Goal: Task Accomplishment & Management: Complete application form

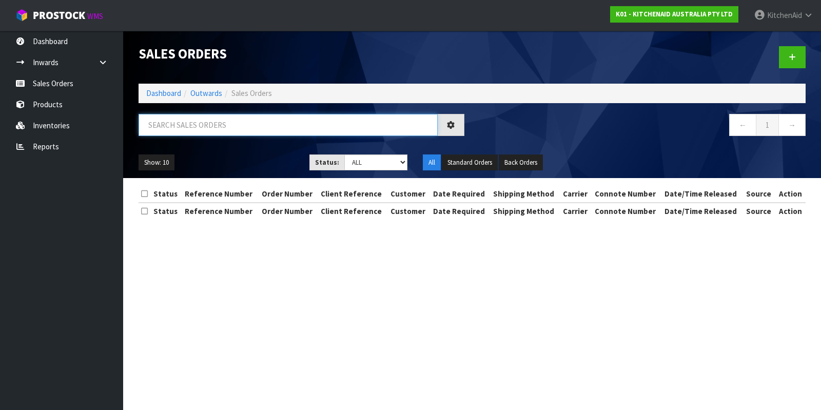
click at [237, 121] on input "text" at bounding box center [288, 125] width 299 height 22
paste input "5KSM195PSAMI"
drag, startPoint x: 225, startPoint y: 127, endPoint x: 103, endPoint y: 112, distance: 122.5
click at [103, 112] on body "Toggle navigation ProStock WMS K01 - KITCHENAID AUSTRALIA PTY LTD [GEOGRAPHIC_D…" at bounding box center [410, 205] width 821 height 410
paste input "82036769"
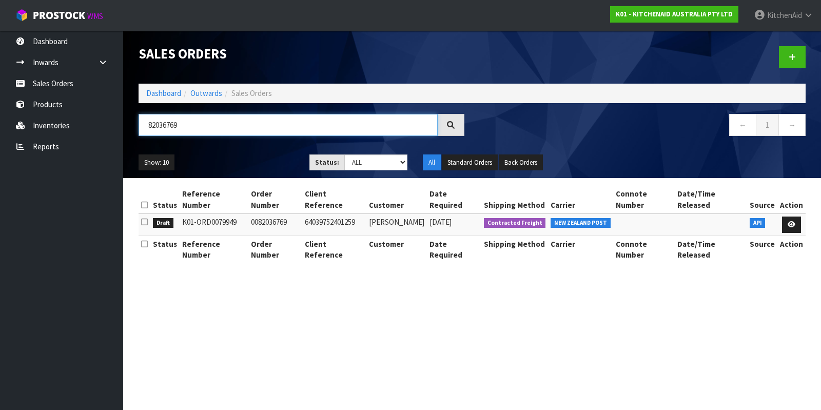
click at [149, 123] on input "82036769" at bounding box center [288, 125] width 299 height 22
type input "82036769"
click at [788, 221] on icon at bounding box center [792, 224] width 8 height 7
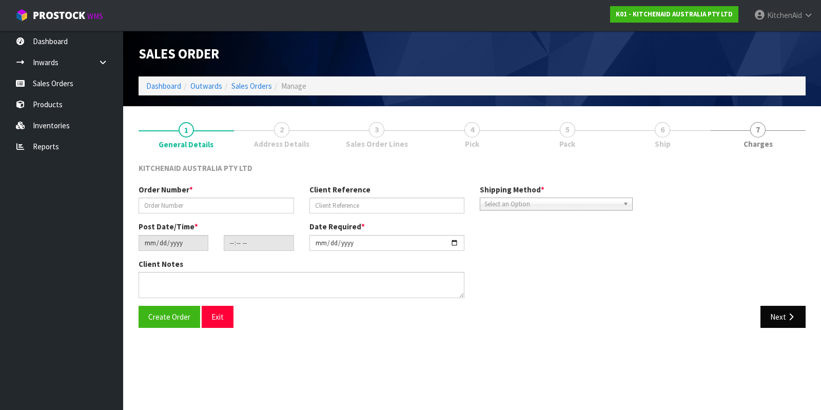
type input "0082036769"
type input "64039752401259"
type input "[DATE]"
type input "06:40:42.000"
type input "[DATE]"
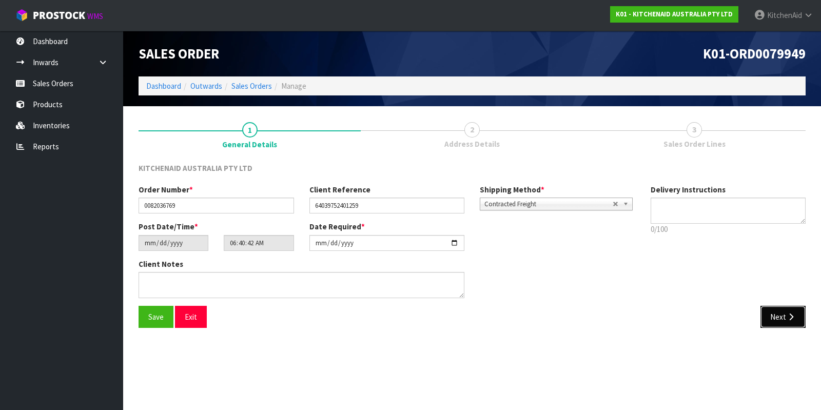
click at [780, 319] on button "Next" at bounding box center [782, 317] width 45 height 22
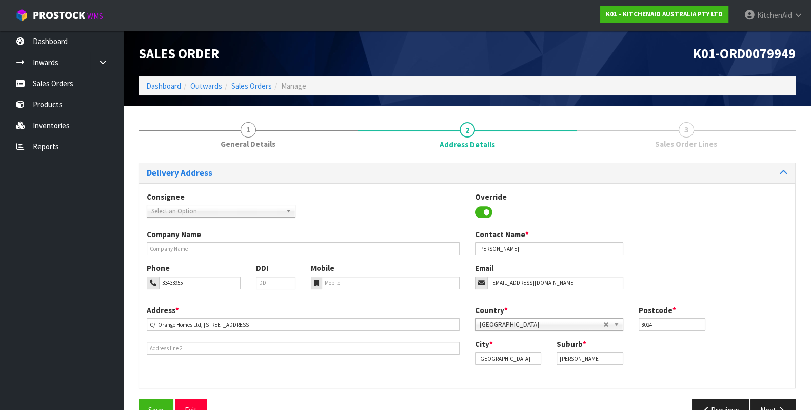
scroll to position [26, 0]
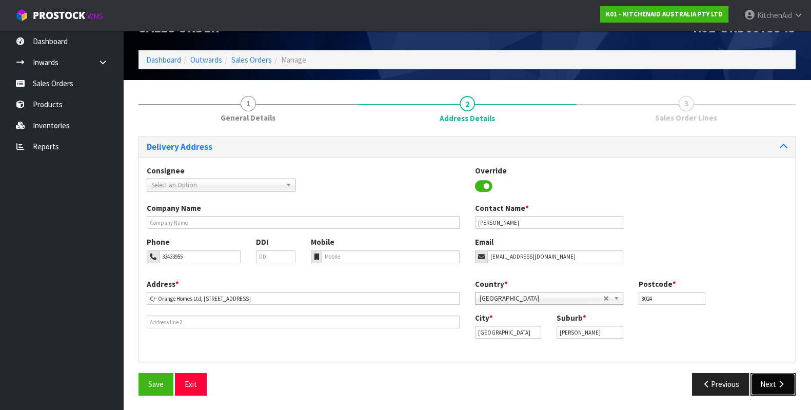
click at [775, 387] on button "Next" at bounding box center [773, 384] width 45 height 22
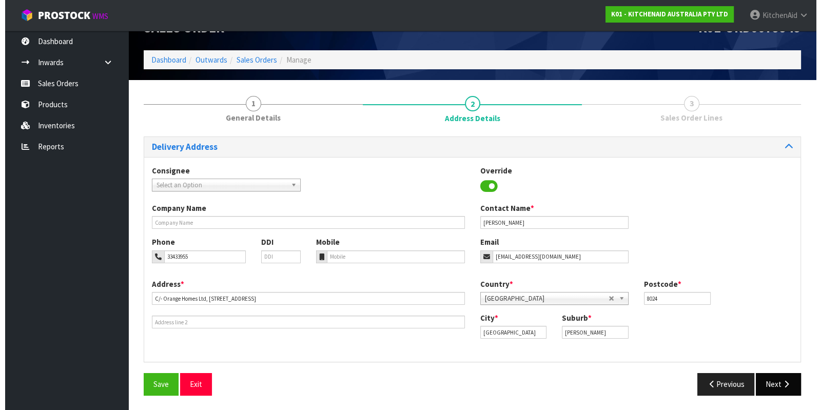
scroll to position [0, 0]
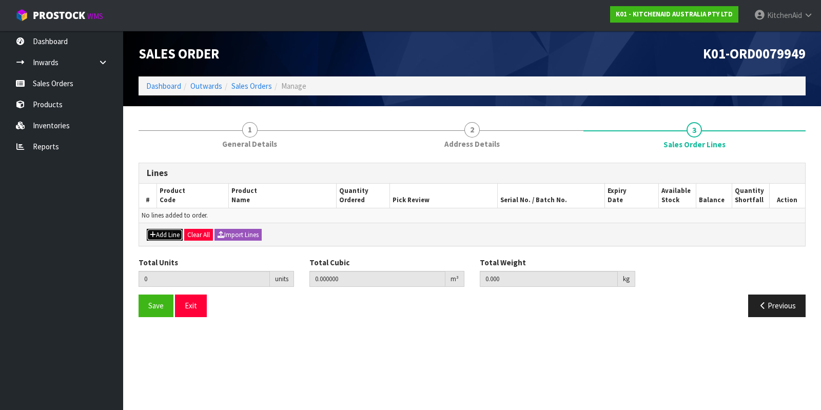
click at [172, 233] on button "Add Line" at bounding box center [165, 235] width 36 height 12
type input "0"
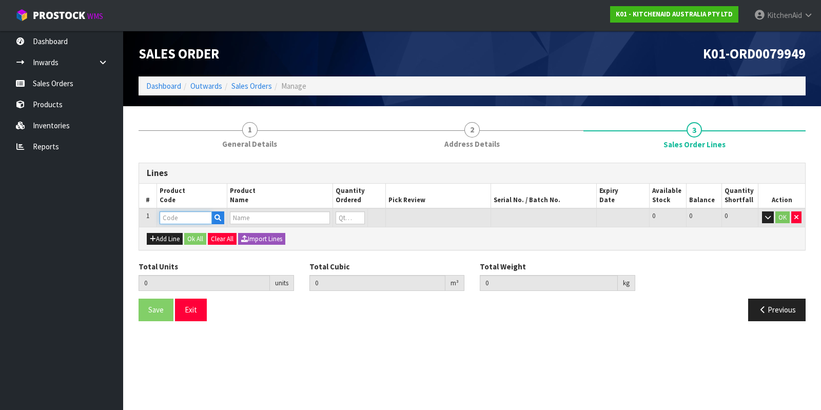
click at [181, 214] on input "text" at bounding box center [186, 217] width 52 height 13
paste input "KSMPRA"
type input "KSMPRA"
type input "0.000000"
type input "0.000"
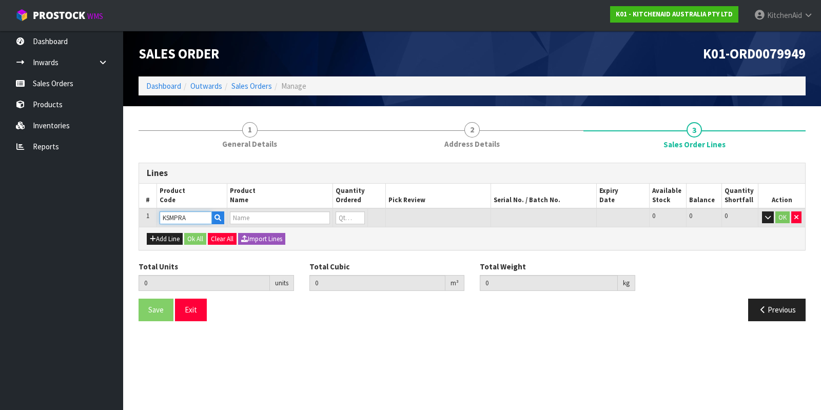
type input "PASTA ROLLER ATTACHMENT- 3 PIECE"
type input "0"
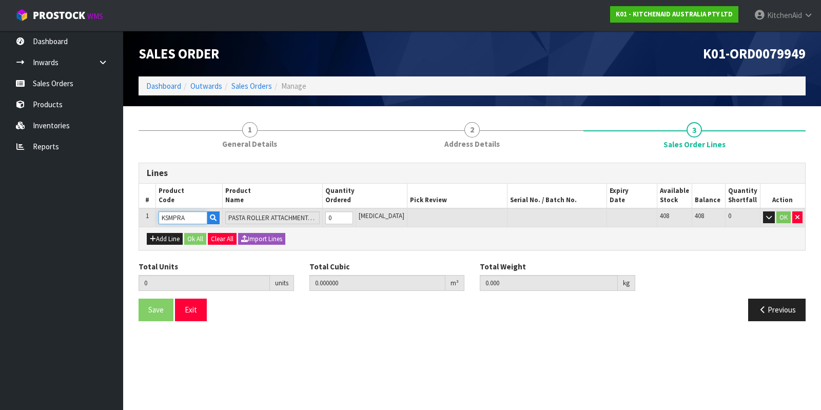
type input "KSMPRA"
type input "1"
type input "0.004862"
type input "3.5"
type input "1"
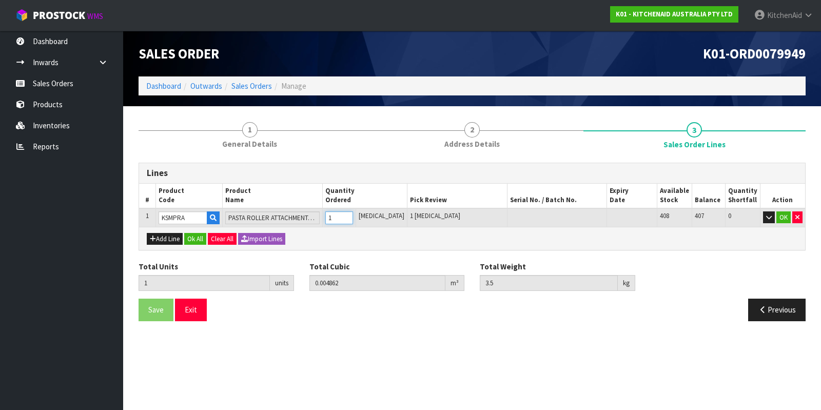
click at [353, 213] on input "1" at bounding box center [339, 217] width 28 height 13
click at [159, 233] on button "Add Line" at bounding box center [165, 239] width 36 height 12
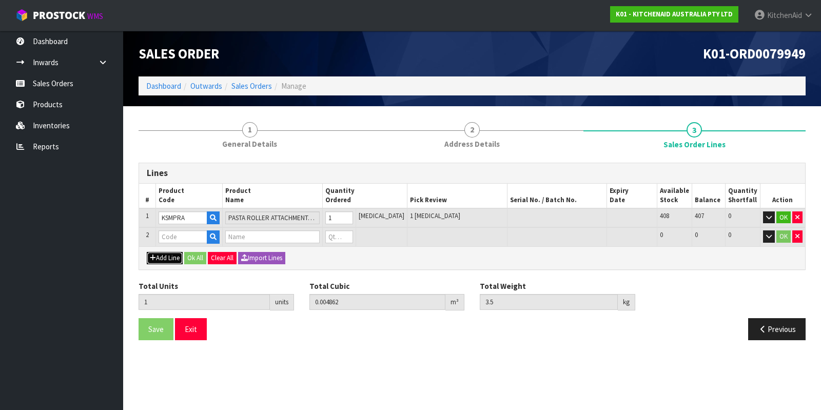
type input "0"
click at [195, 237] on input "text" at bounding box center [183, 236] width 49 height 13
paste input "5KSM195PSAMI"
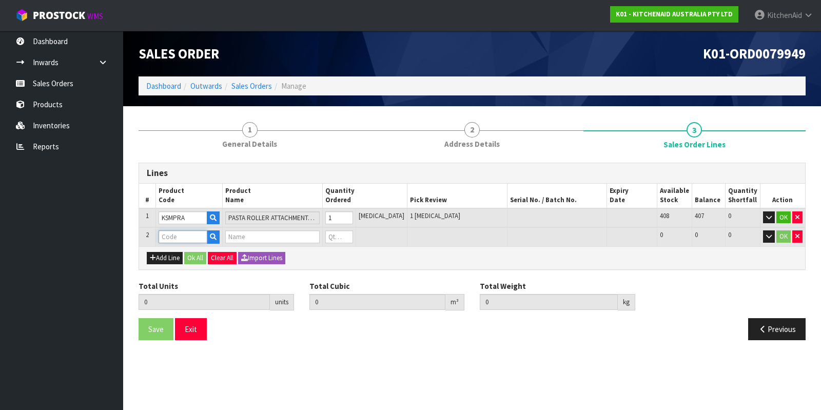
type input "5KSM195PSAMI"
type input "1"
type input "0.004862"
type input "3.5"
type input "KSM195 TH MIXER MINERAL WATER"
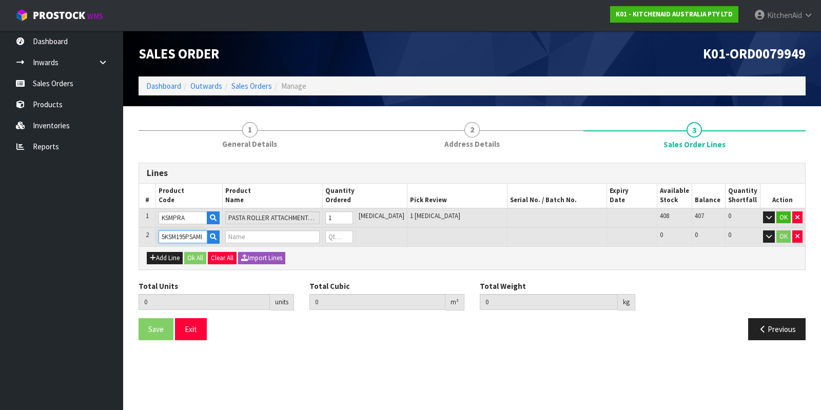
type input "0"
type input "5KSM195PSAMI"
type input "2"
type input "0.057236"
type input "15.95"
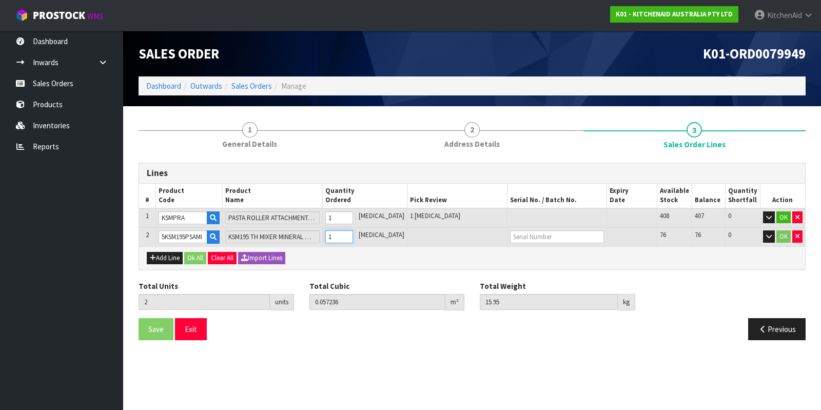
type input "1"
click at [353, 234] on input "1" at bounding box center [339, 236] width 28 height 13
click at [201, 260] on button "Ok All" at bounding box center [195, 258] width 22 height 12
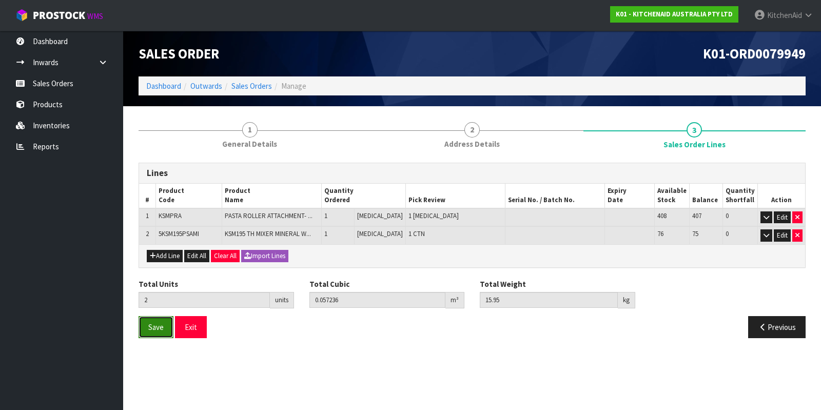
click at [156, 329] on span "Save" at bounding box center [155, 327] width 15 height 10
